Goal: Task Accomplishment & Management: Manage account settings

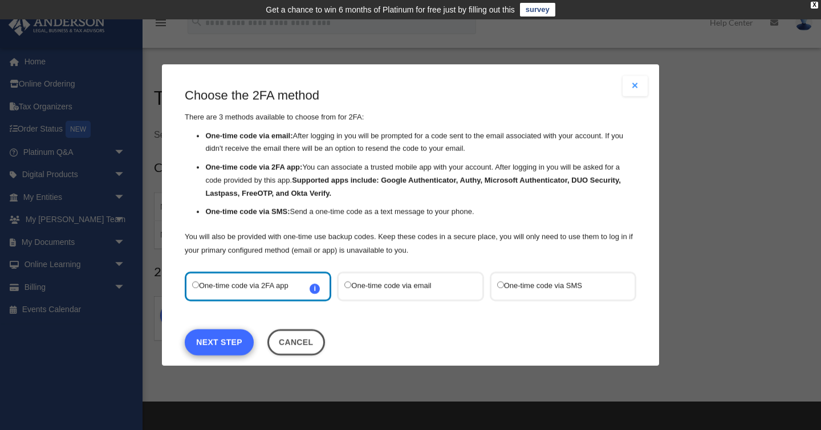
click at [213, 341] on link "Next Step" at bounding box center [219, 343] width 69 height 26
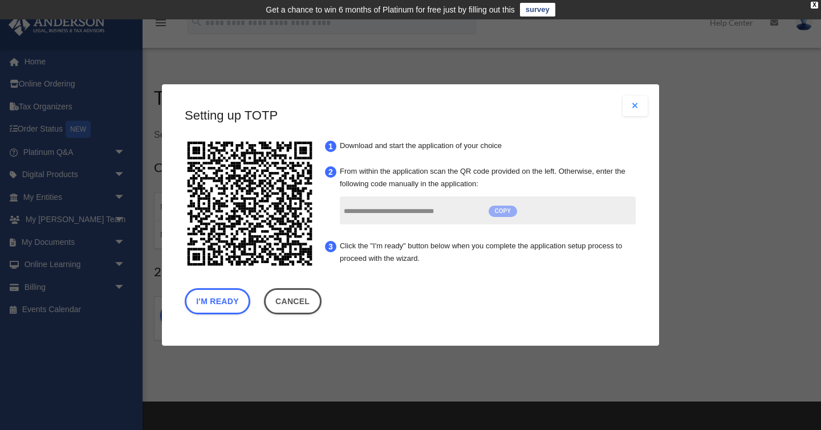
click at [504, 213] on span "COPY" at bounding box center [503, 211] width 29 height 11
click at [218, 305] on button "I'm Ready" at bounding box center [218, 301] width 66 height 26
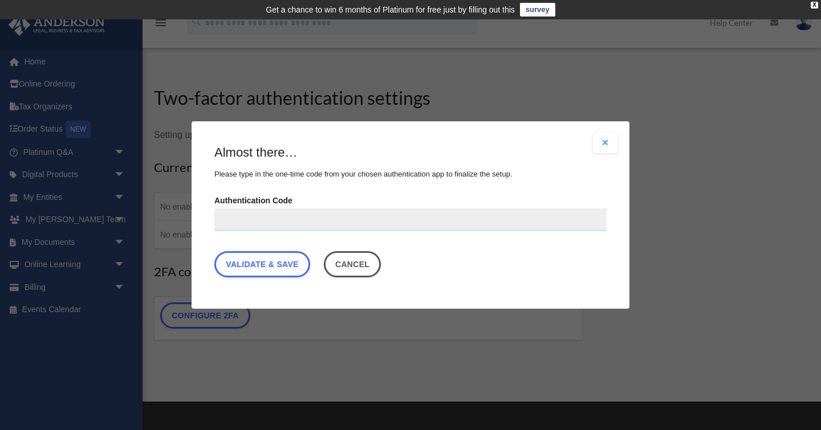
click at [222, 222] on input "Authentication Code" at bounding box center [410, 220] width 392 height 23
click at [222, 219] on input "Authentication Code" at bounding box center [410, 220] width 392 height 23
click at [222, 218] on input "Authentication Code" at bounding box center [410, 220] width 392 height 23
click at [348, 222] on input "Authentication Code" at bounding box center [410, 220] width 392 height 23
click at [249, 223] on input "Authentication Code" at bounding box center [410, 220] width 392 height 23
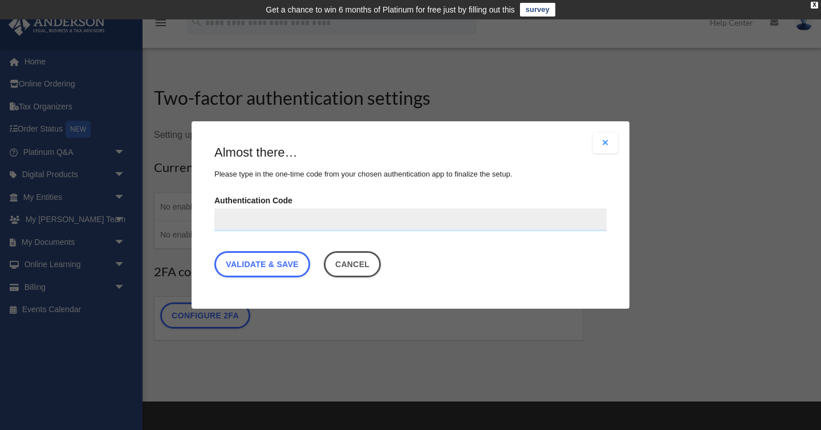
scroll to position [3, 0]
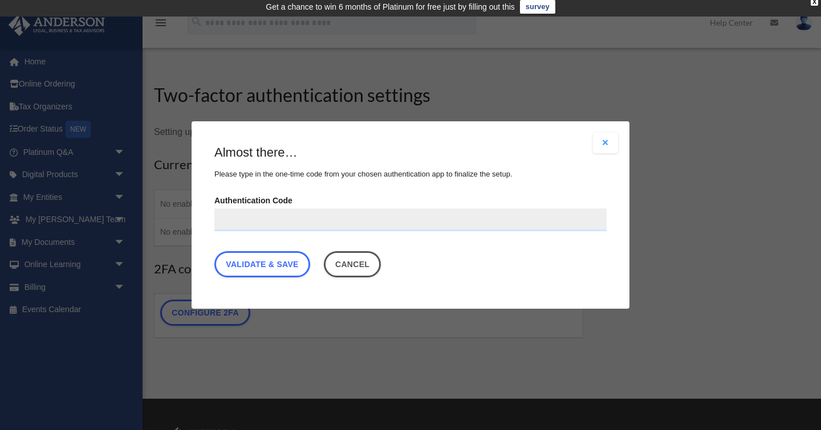
click at [244, 212] on input "Authentication Code" at bounding box center [410, 220] width 392 height 23
click at [243, 220] on input "Authentication Code" at bounding box center [410, 220] width 392 height 23
click at [243, 219] on input "Authentication Code" at bounding box center [410, 220] width 392 height 23
type input "*"
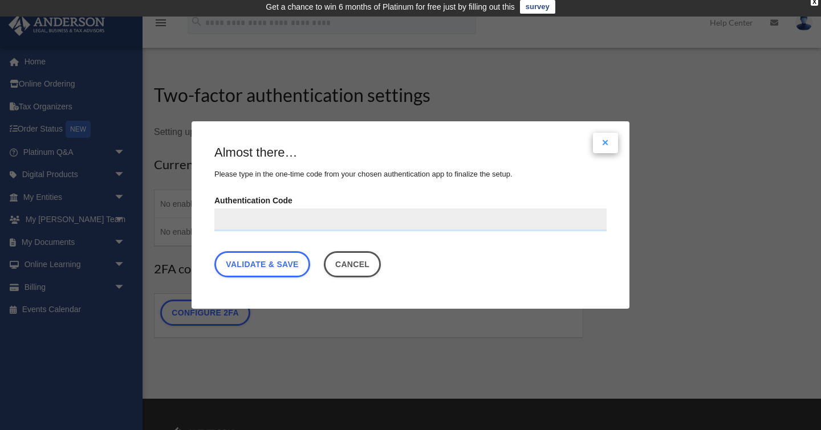
click at [607, 144] on button "Close modal" at bounding box center [605, 143] width 25 height 21
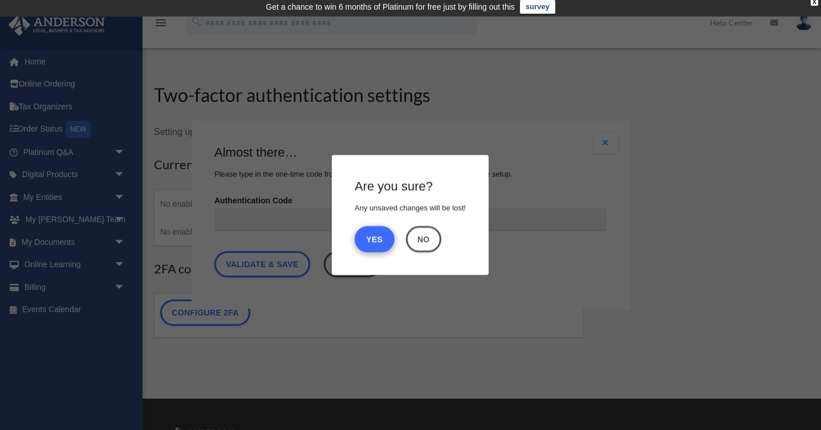
click at [375, 248] on button "Yes" at bounding box center [375, 239] width 40 height 26
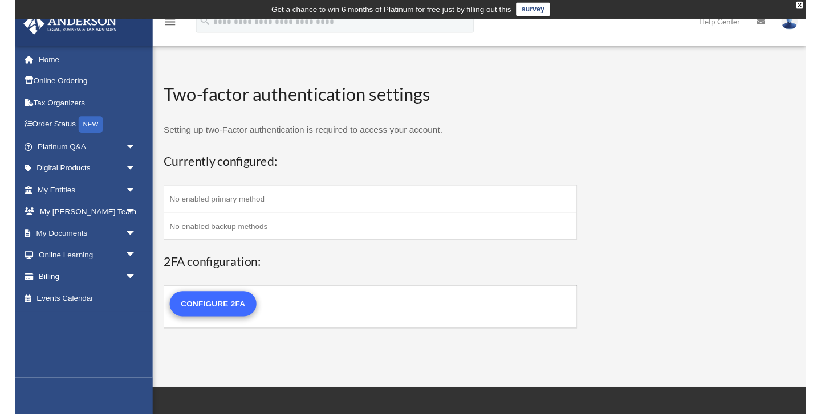
scroll to position [0, 0]
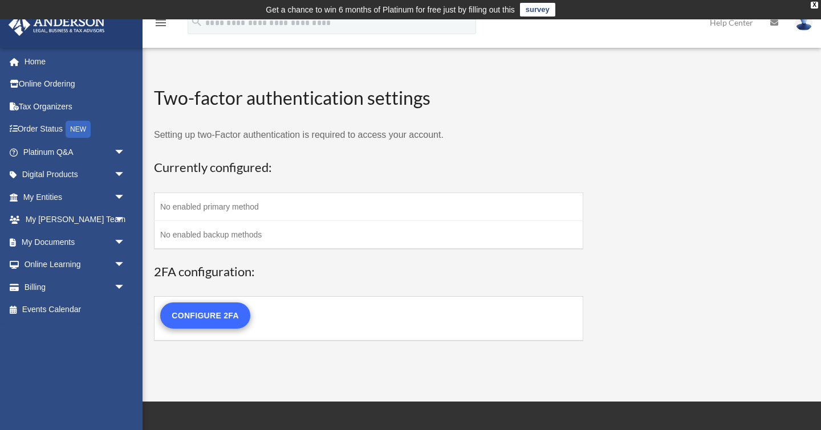
click at [206, 315] on link "Configure 2FA" at bounding box center [205, 316] width 90 height 26
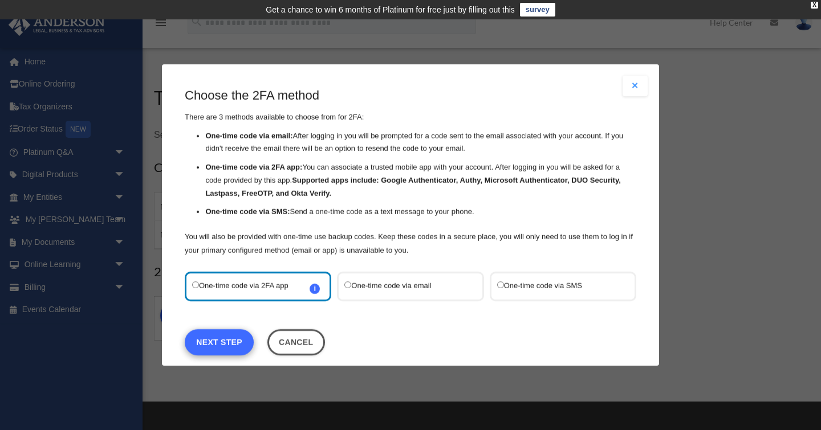
click at [225, 345] on link "Next Step" at bounding box center [219, 343] width 69 height 26
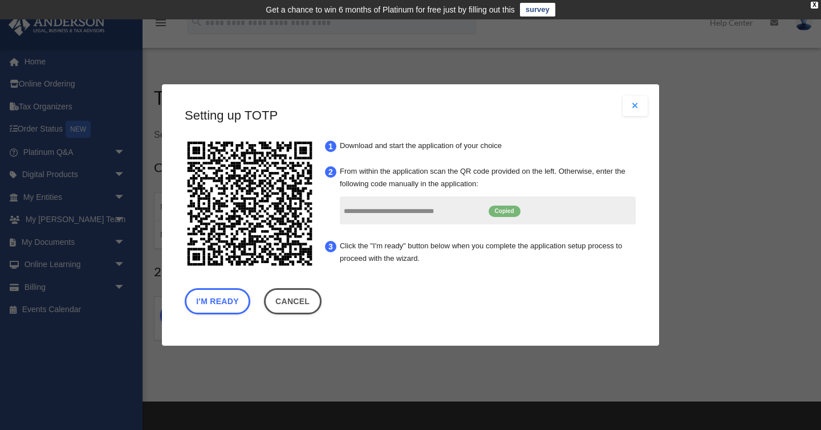
click at [502, 208] on span "Copied" at bounding box center [505, 211] width 32 height 11
click at [542, 212] on div "**********" at bounding box center [488, 211] width 296 height 28
click at [216, 302] on button "I'm Ready" at bounding box center [218, 301] width 66 height 26
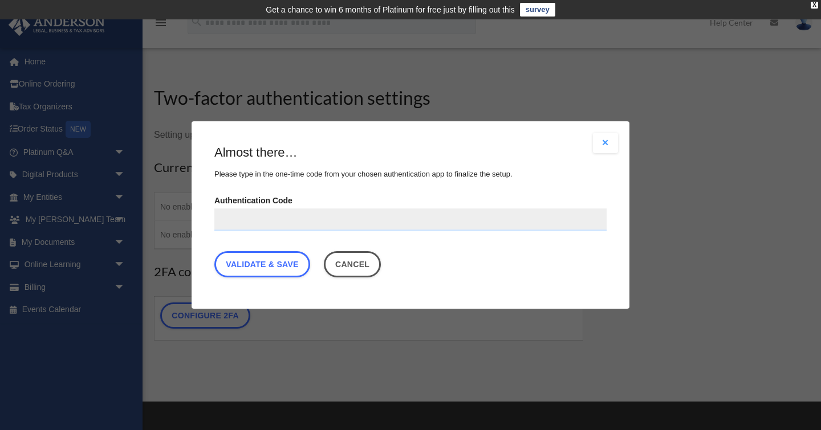
click at [263, 218] on input "Authentication Code" at bounding box center [410, 220] width 392 height 23
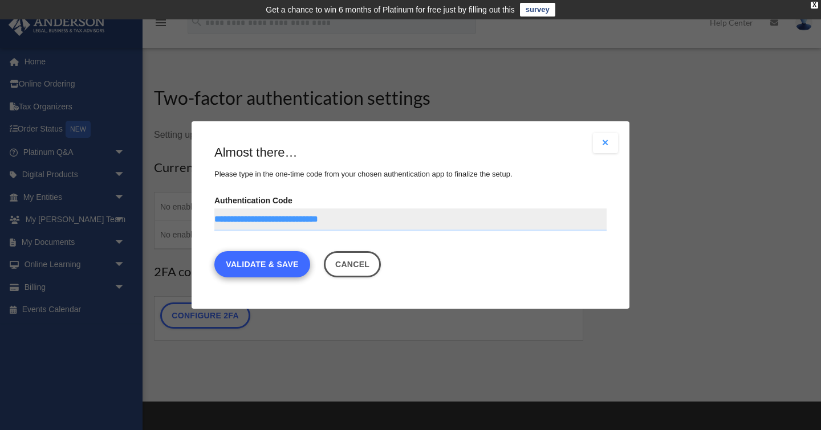
click at [236, 266] on link "Validate & Save" at bounding box center [262, 264] width 96 height 26
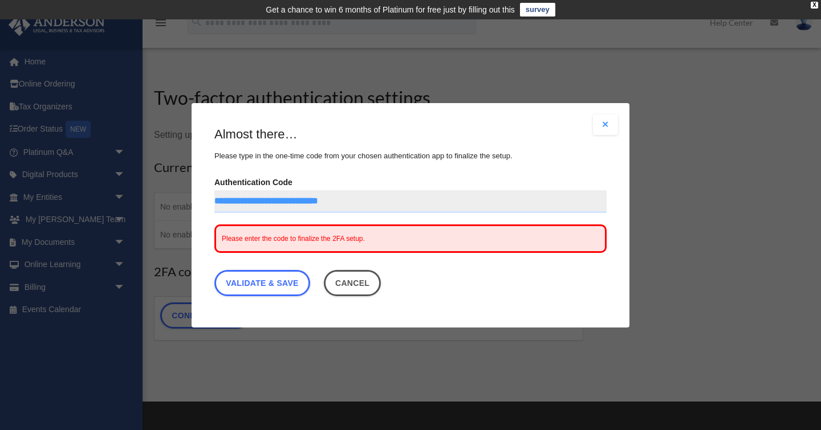
click at [384, 200] on input "**********" at bounding box center [410, 201] width 392 height 23
click at [288, 284] on link "Validate & Save" at bounding box center [262, 283] width 96 height 26
click at [242, 283] on link "Validate & Save" at bounding box center [262, 283] width 96 height 26
click at [227, 200] on input "**********" at bounding box center [410, 201] width 392 height 23
type input "**********"
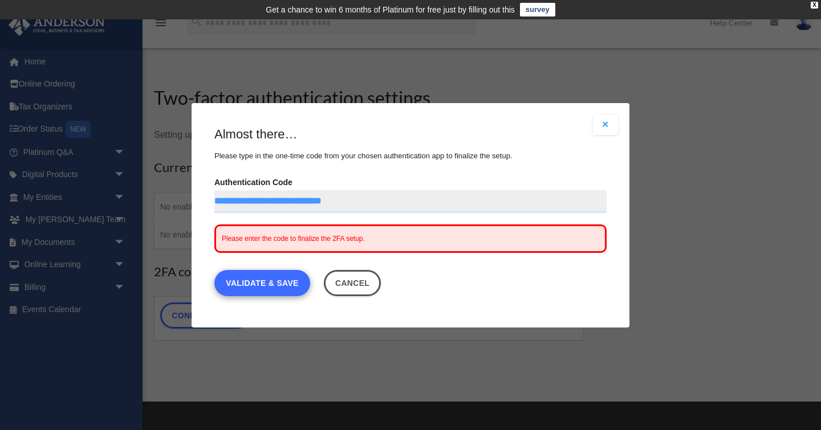
click at [254, 282] on link "Validate & Save" at bounding box center [262, 283] width 96 height 26
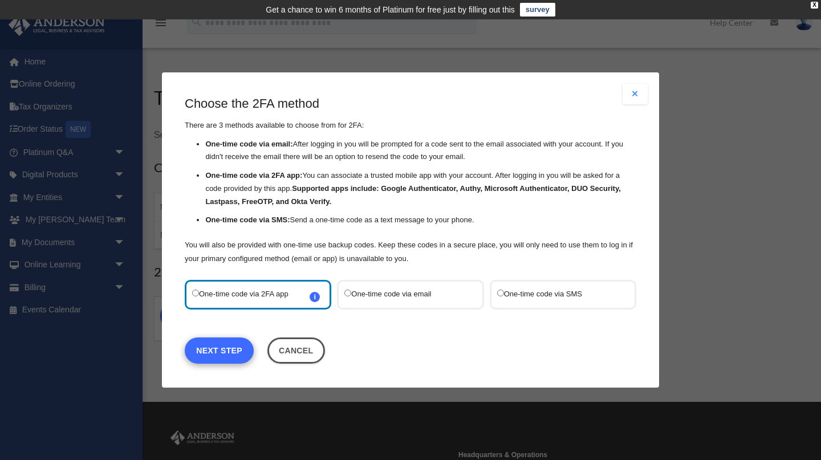
click at [231, 337] on link "Next Step" at bounding box center [219, 350] width 69 height 26
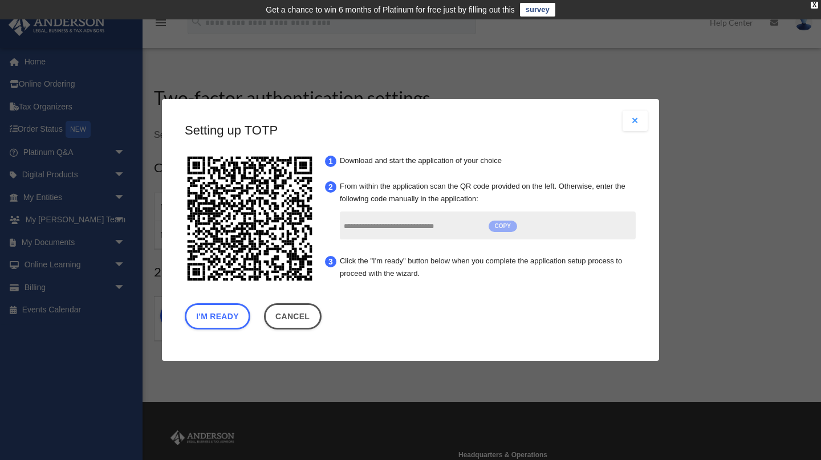
click at [501, 221] on span "COPY" at bounding box center [503, 226] width 29 height 11
click at [227, 303] on button "I'm Ready" at bounding box center [218, 316] width 66 height 26
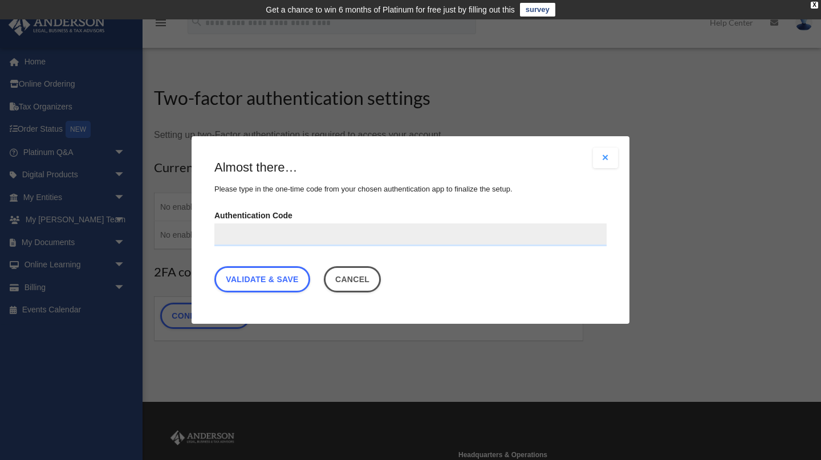
click at [229, 223] on input "Authentication Code" at bounding box center [410, 234] width 392 height 23
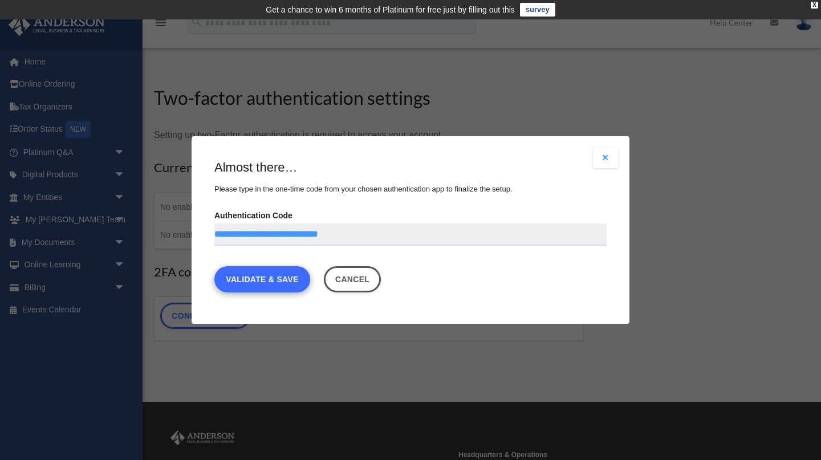
type input "**********"
click at [238, 266] on link "Validate & Save" at bounding box center [262, 279] width 96 height 26
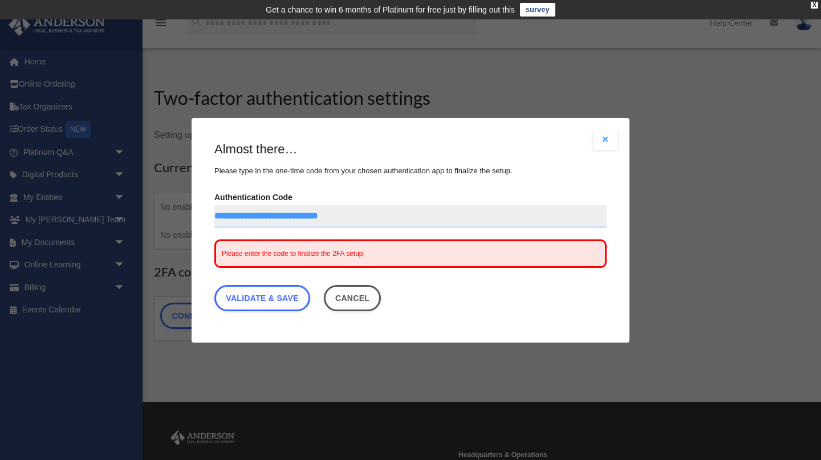
click at [271, 292] on div "**********" at bounding box center [410, 229] width 392 height 176
click at [465, 205] on input "**********" at bounding box center [410, 216] width 392 height 23
click at [240, 284] on link "Validate & Save" at bounding box center [262, 297] width 96 height 26
click at [254, 249] on span "Please enter the code to finalize the 2FA setup." at bounding box center [293, 253] width 143 height 8
click at [285, 249] on span "Please enter the code to finalize the 2FA setup." at bounding box center [293, 253] width 143 height 8
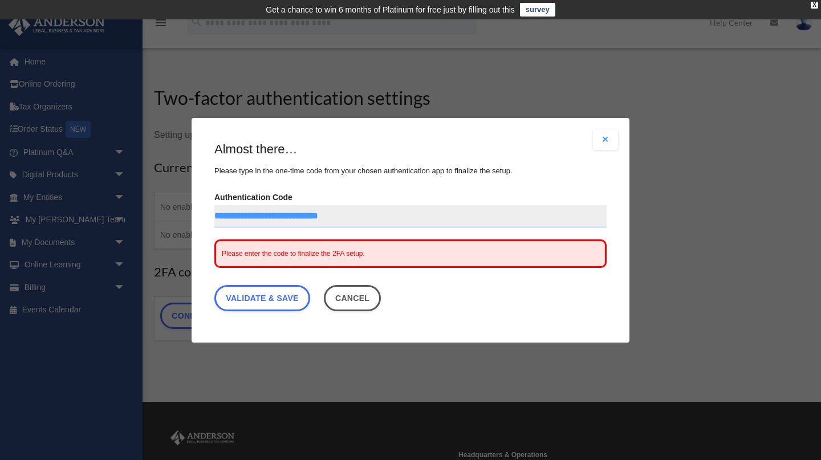
click at [436, 205] on input "**********" at bounding box center [410, 216] width 392 height 23
click at [431, 205] on input "**********" at bounding box center [410, 216] width 392 height 23
drag, startPoint x: 408, startPoint y: 196, endPoint x: 201, endPoint y: 195, distance: 206.4
click at [201, 195] on div "Are you sure? Any unsaved changes will be lost! Yes No Choose the 2FA method Th…" at bounding box center [411, 230] width 438 height 225
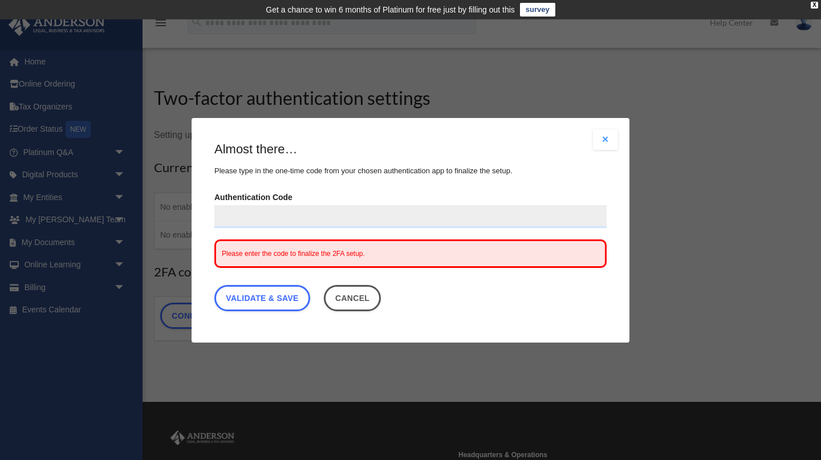
click at [237, 205] on input "Authentication Code" at bounding box center [410, 216] width 392 height 23
click at [234, 205] on input "Authentication Code" at bounding box center [410, 216] width 392 height 23
click at [235, 205] on input "Authentication Code" at bounding box center [410, 216] width 392 height 23
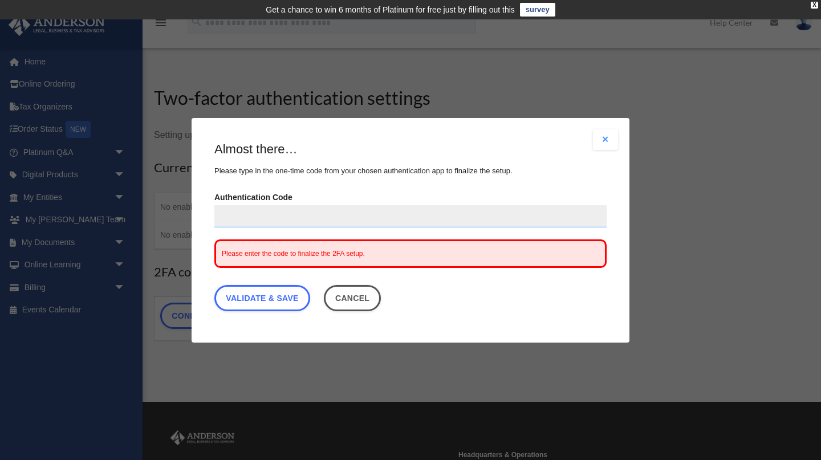
paste input "**********"
type input "**********"
click at [254, 284] on link "Validate & Save" at bounding box center [262, 297] width 96 height 26
click at [234, 284] on link "Validate & Save" at bounding box center [262, 297] width 96 height 26
click at [253, 284] on link "Validate & Save" at bounding box center [262, 297] width 96 height 26
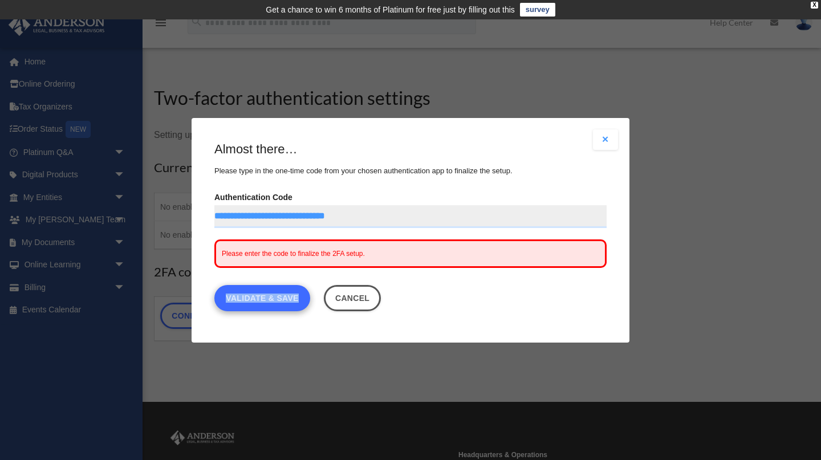
click at [253, 284] on link "Validate & Save" at bounding box center [262, 297] width 96 height 26
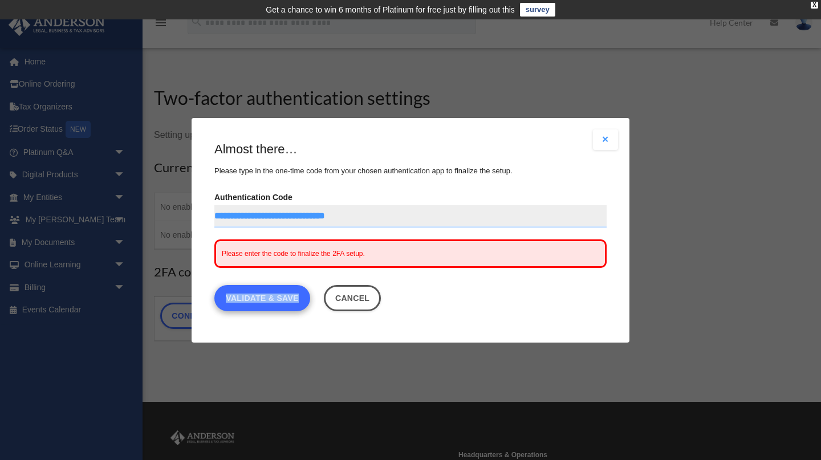
click at [253, 284] on link "Validate & Save" at bounding box center [262, 297] width 96 height 26
click at [363, 284] on button "Cancel" at bounding box center [353, 297] width 58 height 26
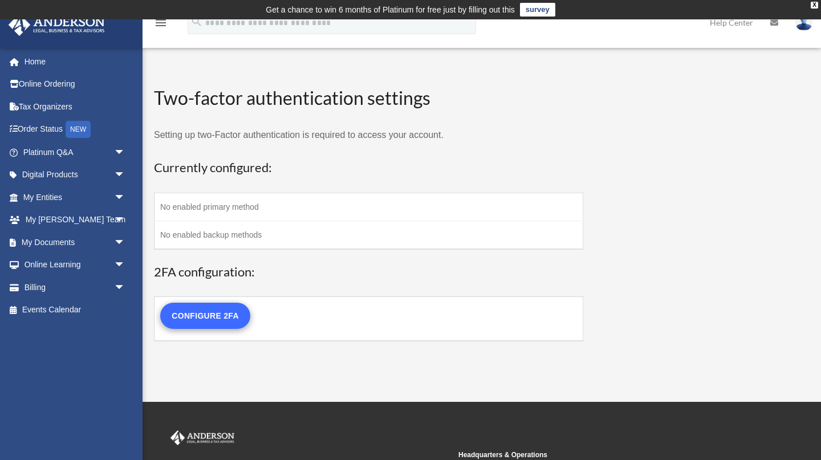
click at [201, 316] on link "Configure 2FA" at bounding box center [205, 316] width 90 height 26
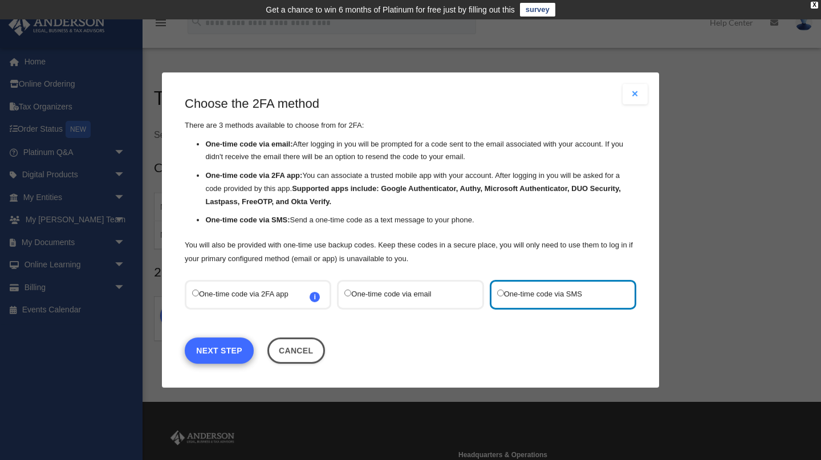
click at [226, 337] on link "Next Step" at bounding box center [219, 350] width 69 height 26
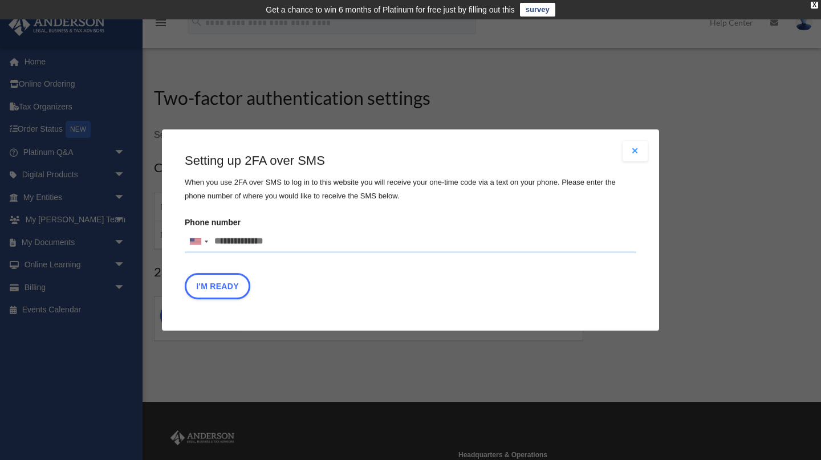
click at [289, 230] on input "Phone number United States +1 United Kingdom +44 Afghanistan (‫افغانستان‬‎) +93…" at bounding box center [411, 241] width 452 height 23
click at [279, 230] on input "Phone number United States +1 United Kingdom +44 Afghanistan (‫افغانستان‬‎) +93…" at bounding box center [411, 241] width 452 height 23
type input "**********"
click at [230, 273] on button "I'm Ready" at bounding box center [218, 286] width 66 height 26
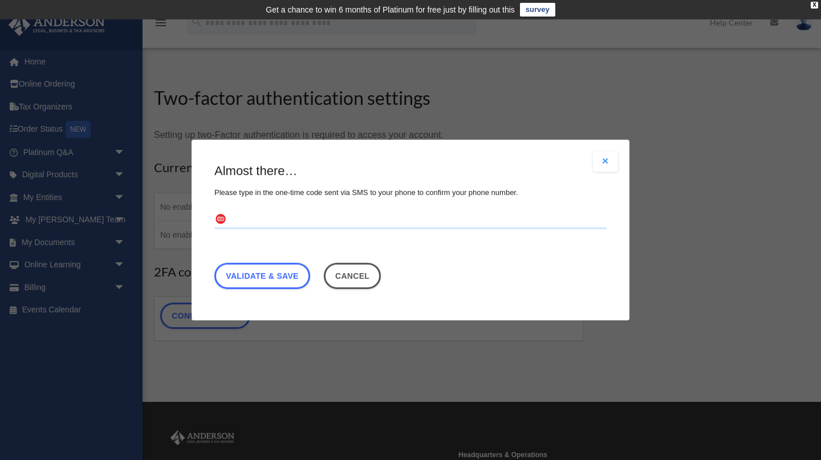
click at [245, 211] on input "text" at bounding box center [410, 220] width 392 height 18
type input "******"
click at [238, 263] on link "Validate & Save" at bounding box center [262, 276] width 96 height 26
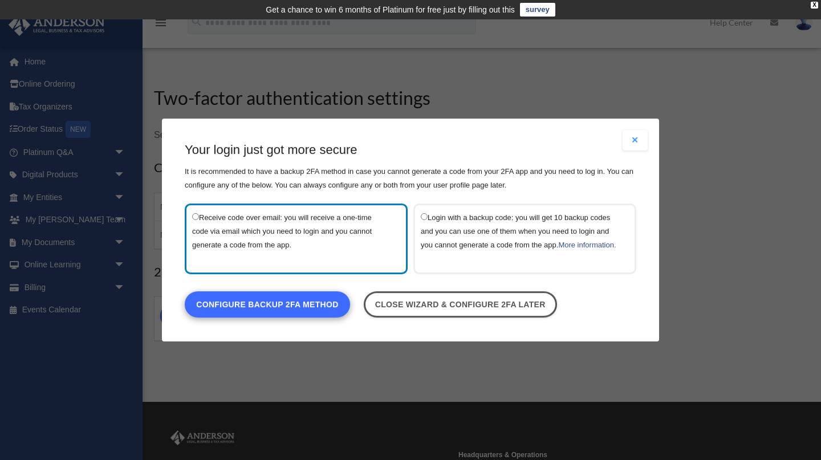
click at [257, 292] on link "Configure backup 2FA method" at bounding box center [267, 304] width 165 height 26
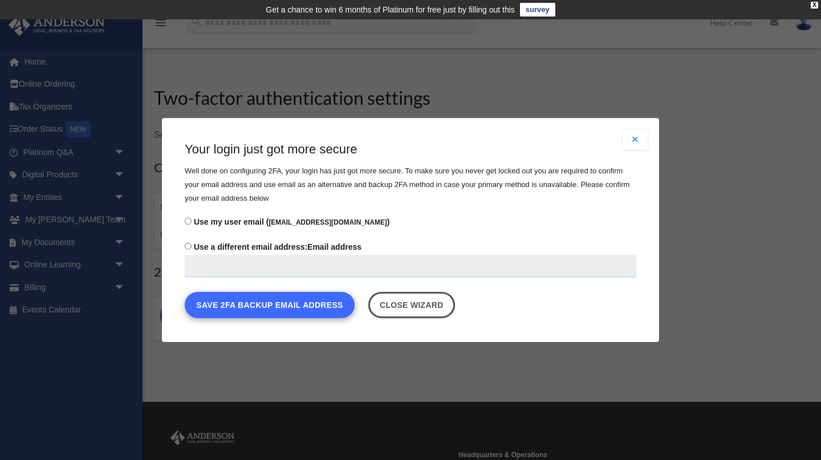
click at [250, 292] on button "Save 2FA backup email address" at bounding box center [270, 305] width 170 height 26
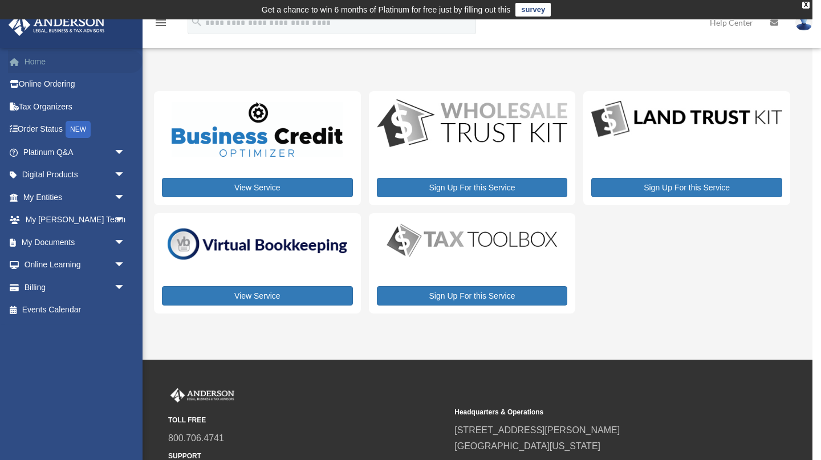
click at [41, 64] on link "Home" at bounding box center [75, 61] width 135 height 23
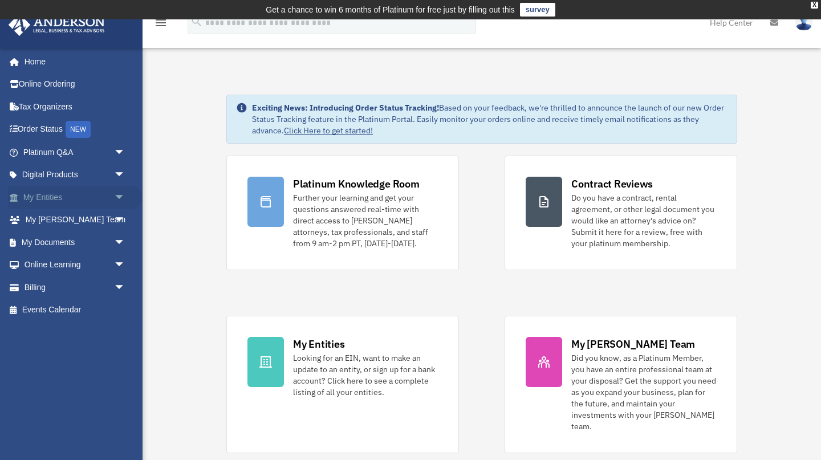
click at [56, 198] on link "My Entities arrow_drop_down" at bounding box center [75, 197] width 135 height 23
click at [121, 193] on span "arrow_drop_down" at bounding box center [125, 197] width 23 height 23
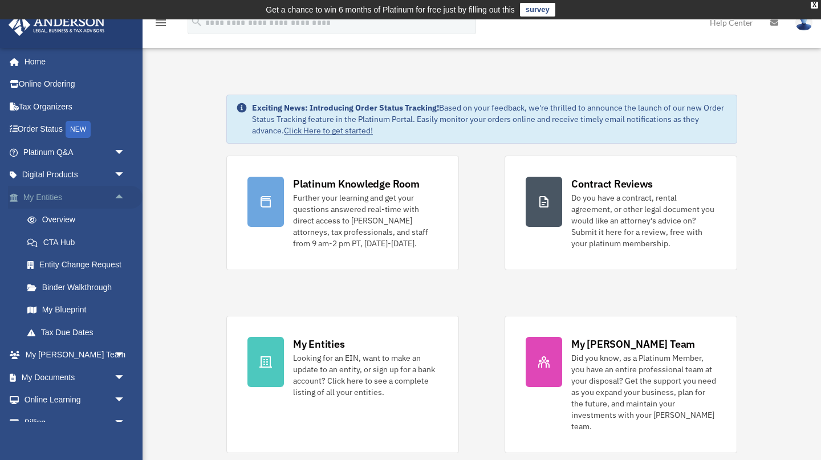
click at [121, 193] on span "arrow_drop_up" at bounding box center [125, 197] width 23 height 23
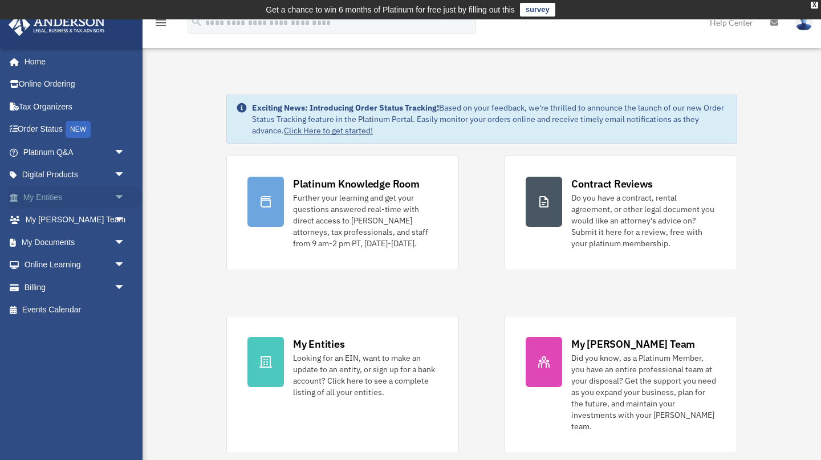
click at [121, 193] on span "arrow_drop_down" at bounding box center [125, 197] width 23 height 23
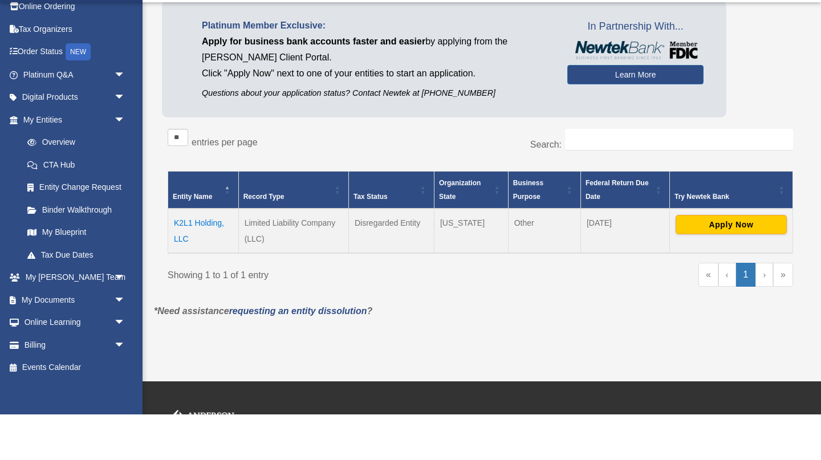
scroll to position [96, 0]
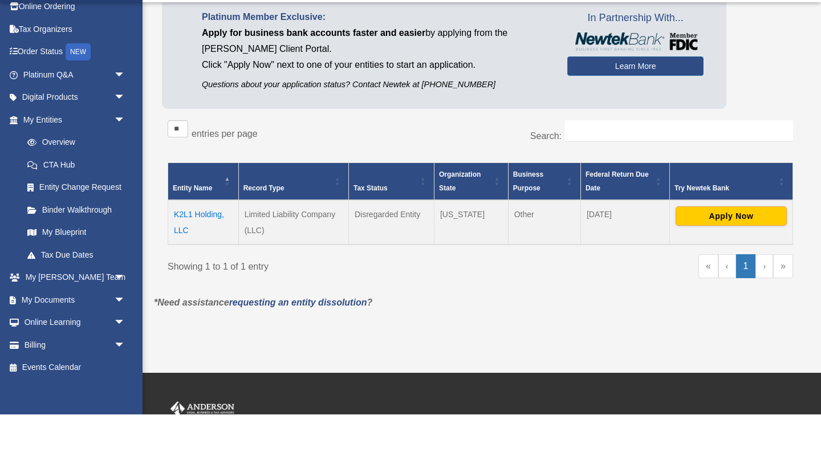
click at [709, 227] on div "Try Newtek Bank" at bounding box center [724, 234] width 101 height 14
click at [699, 227] on div "Try Newtek Bank" at bounding box center [724, 234] width 101 height 14
click at [784, 209] on span "\a Try Newtek Bank\a : Activate to invert sorting" at bounding box center [782, 227] width 7 height 36
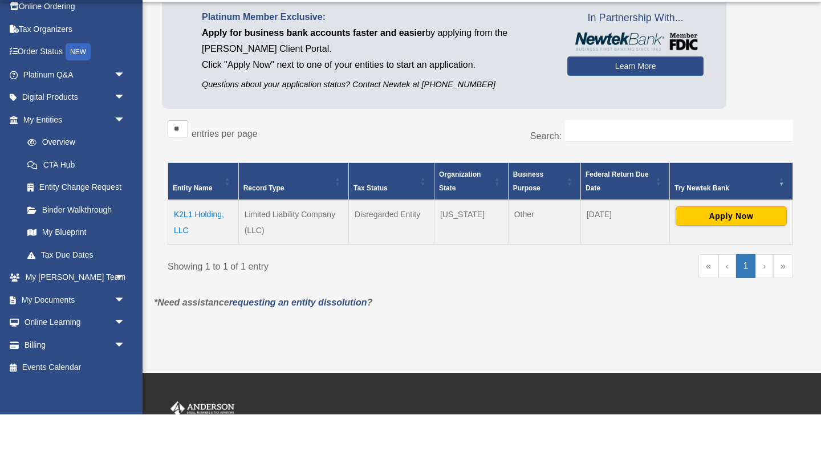
click at [781, 209] on span "\a Try Newtek Bank\a : Activate to remove sorting" at bounding box center [782, 227] width 7 height 36
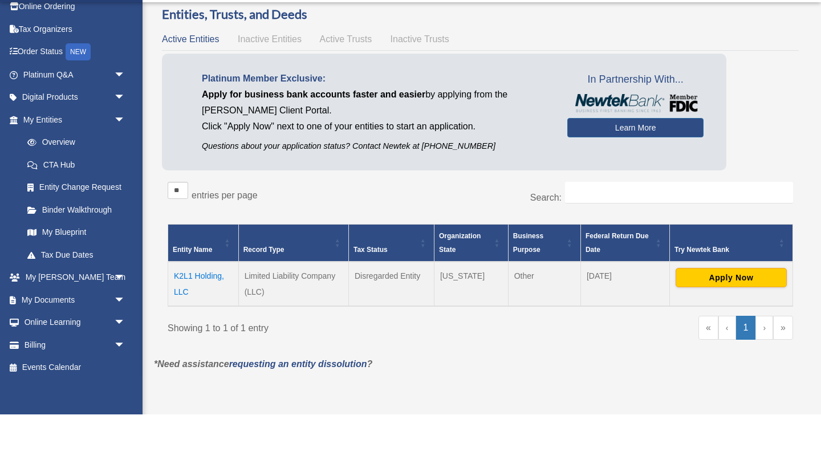
scroll to position [41, 0]
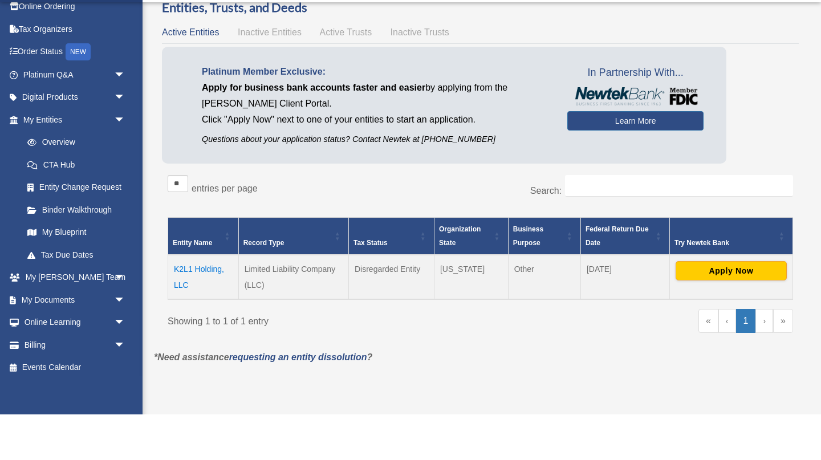
click at [186, 300] on td "K2L1 Holding, LLC" at bounding box center [203, 322] width 71 height 44
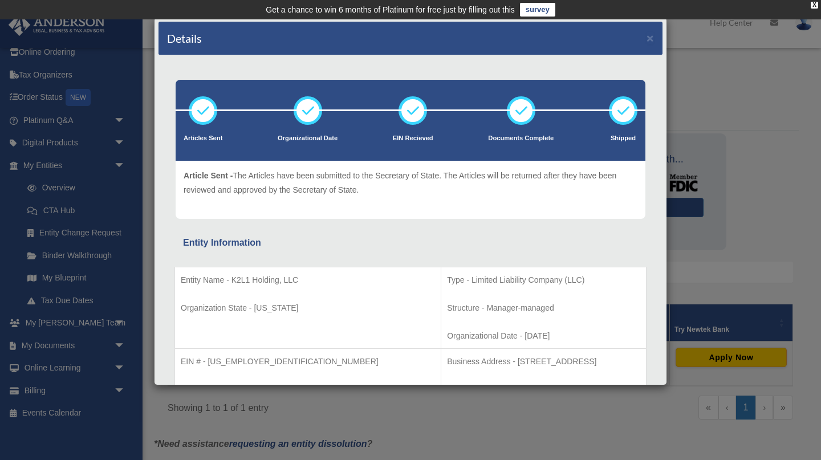
scroll to position [0, 0]
click at [62, 188] on div "Details × Articles Sent Organizational Date" at bounding box center [410, 230] width 821 height 460
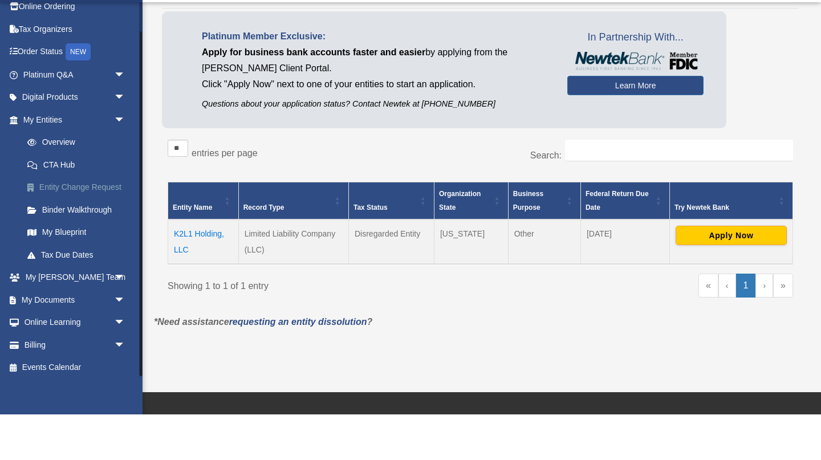
scroll to position [79, 0]
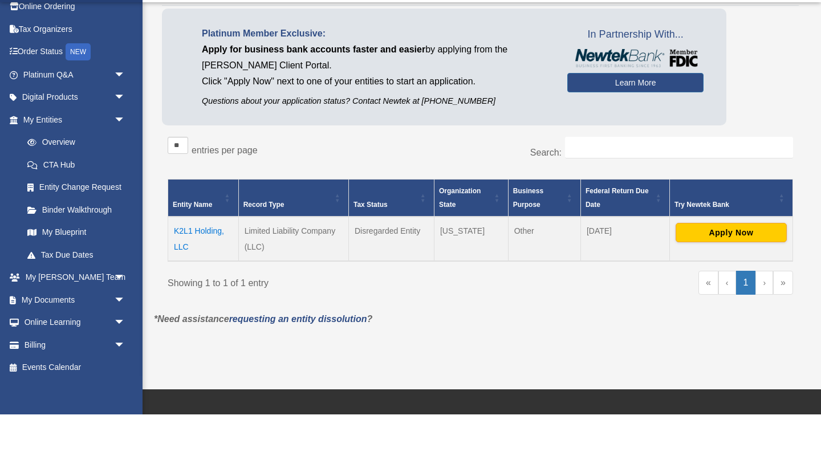
click at [279, 262] on td "Limited Liability Company (LLC)" at bounding box center [293, 284] width 110 height 44
click at [229, 191] on label "entries per page" at bounding box center [225, 196] width 66 height 10
click at [188, 182] on select "** ** ** ***" at bounding box center [178, 190] width 21 height 17
select select "**"
click at [334, 182] on div "** ** ** *** entries per page" at bounding box center [320, 196] width 304 height 29
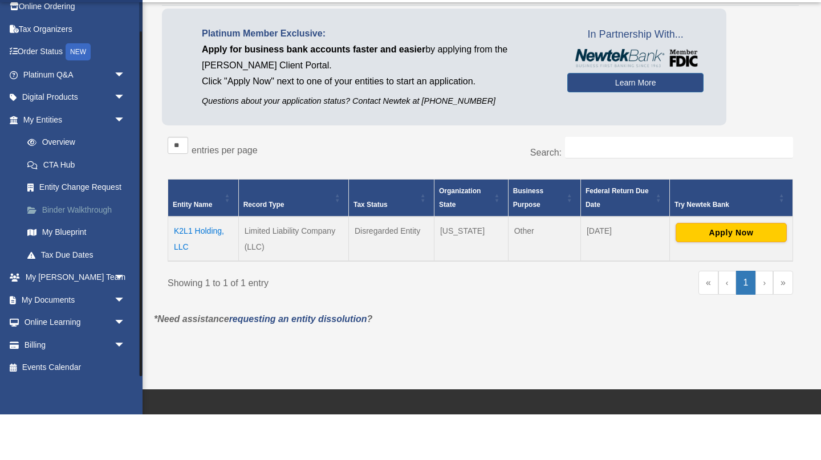
click at [104, 244] on link "Binder Walkthrough" at bounding box center [79, 255] width 127 height 23
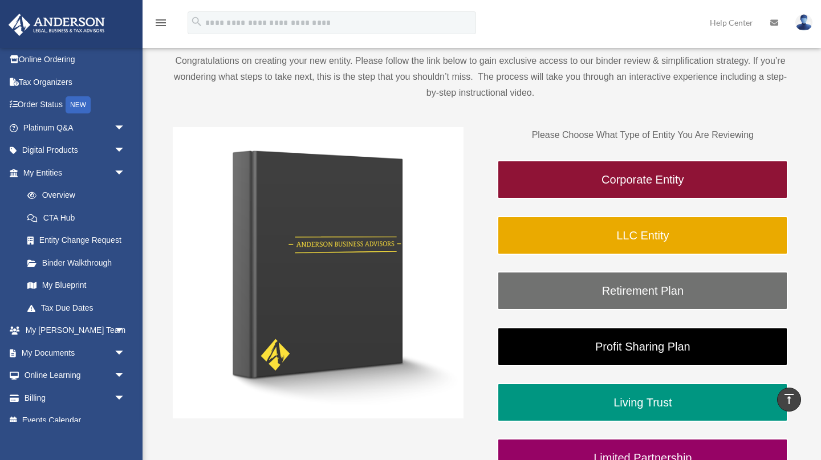
scroll to position [115, 0]
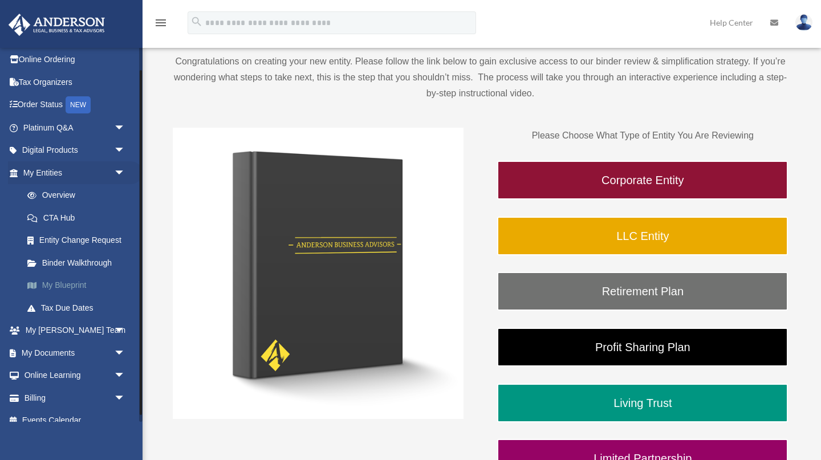
click at [64, 285] on link "My Blueprint" at bounding box center [79, 285] width 127 height 23
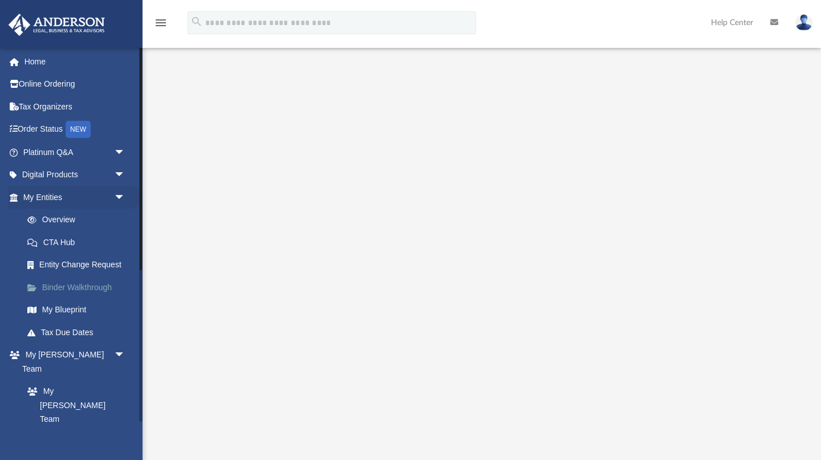
scroll to position [113, 0]
